Goal: Information Seeking & Learning: Learn about a topic

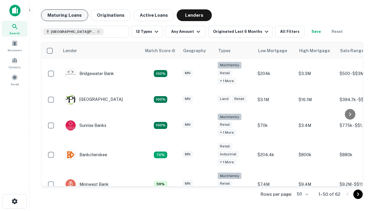
click at [64, 15] on button "Maturing Loans" at bounding box center [64, 15] width 47 height 12
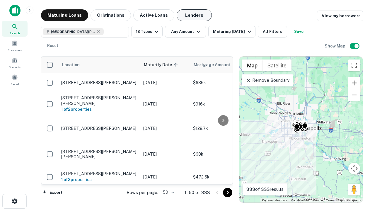
click at [194, 15] on button "Lenders" at bounding box center [193, 15] width 35 height 12
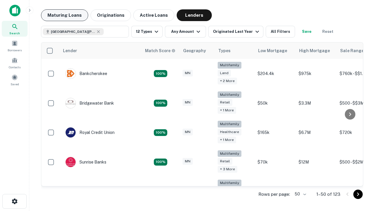
click at [64, 15] on button "Maturing Loans" at bounding box center [64, 15] width 47 height 12
